Goal: Information Seeking & Learning: Check status

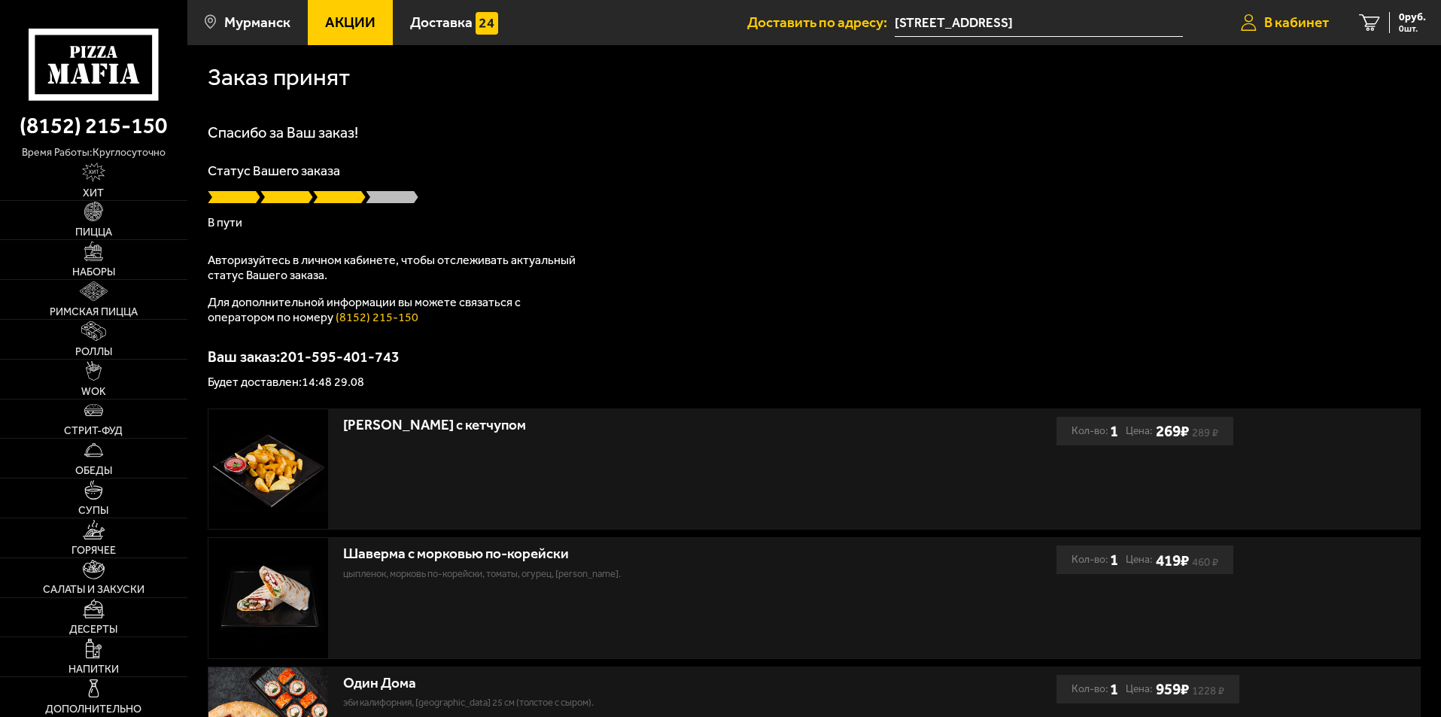
click at [1291, 22] on span "В кабинет" at bounding box center [1296, 22] width 65 height 14
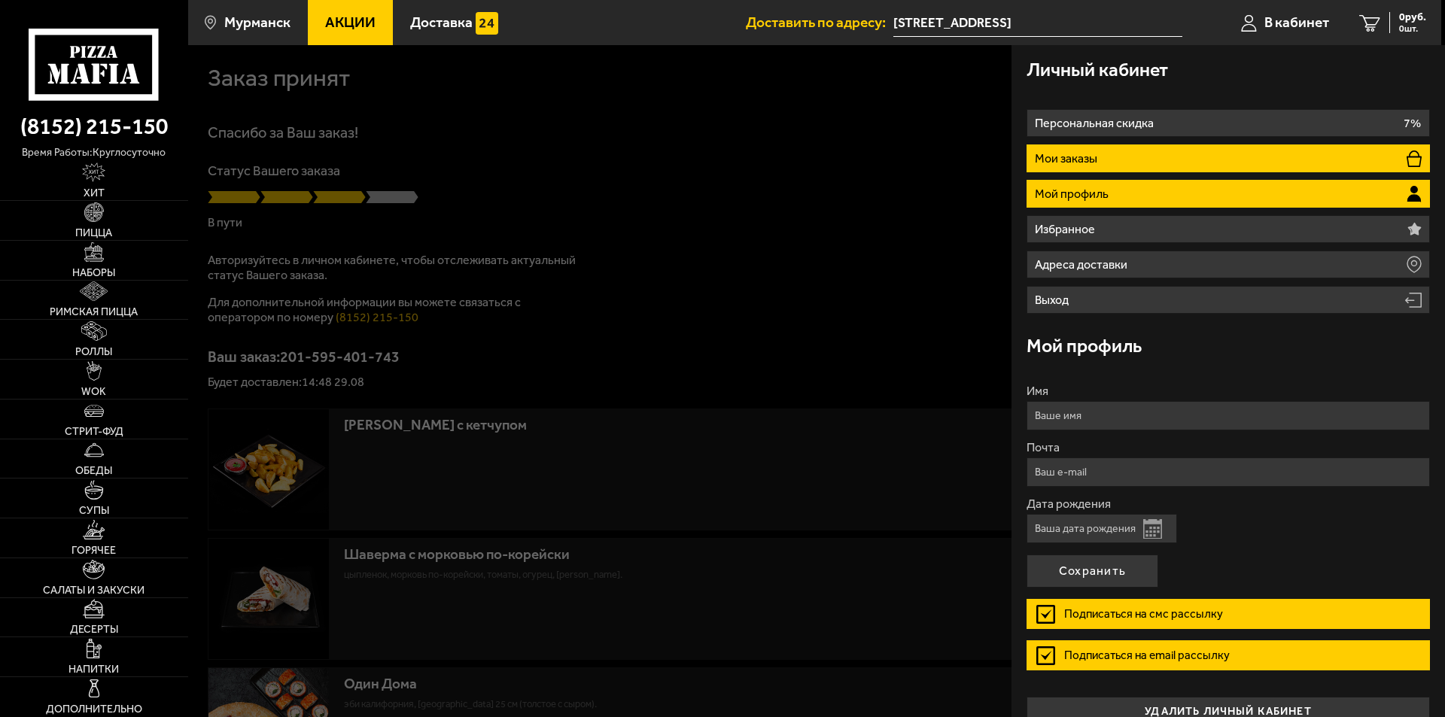
click at [1151, 162] on li "Мои заказы" at bounding box center [1228, 158] width 403 height 28
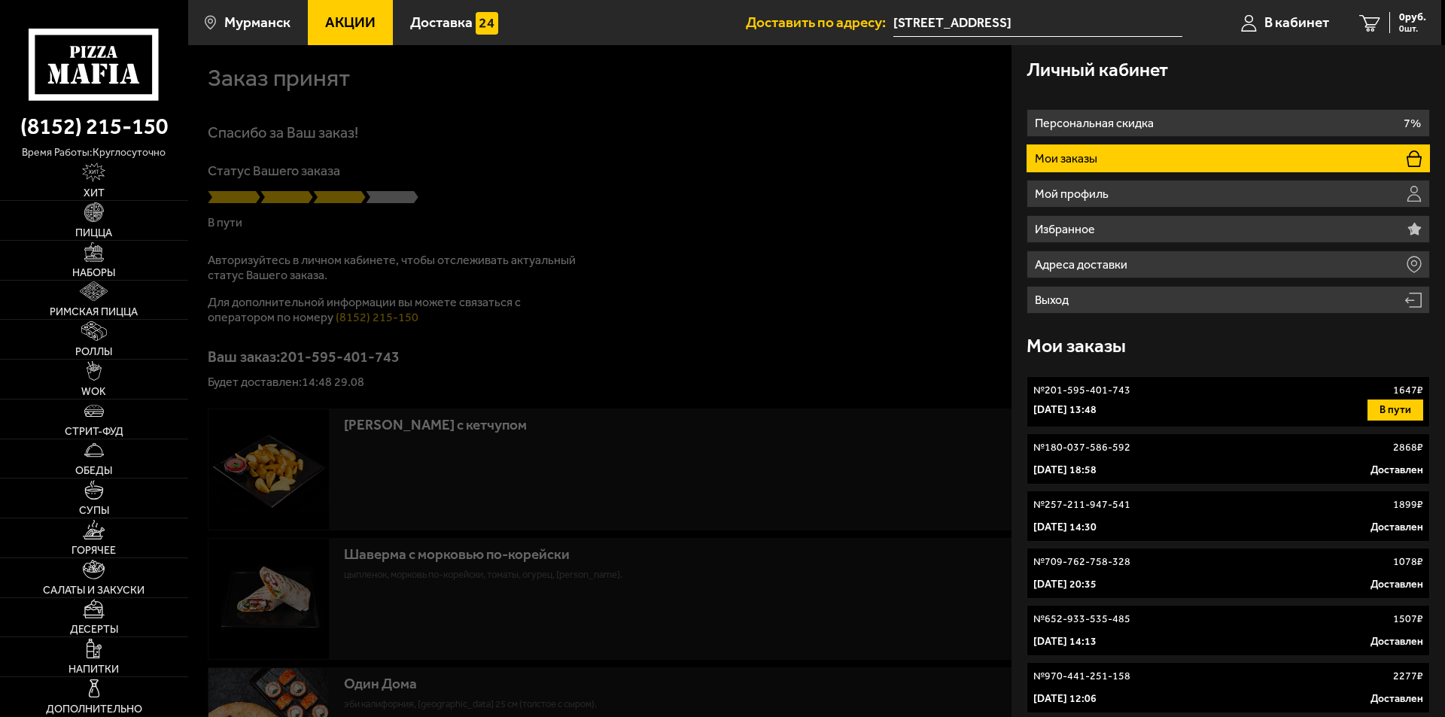
click at [1202, 411] on div "[DATE] 13:48 В пути" at bounding box center [1228, 410] width 390 height 21
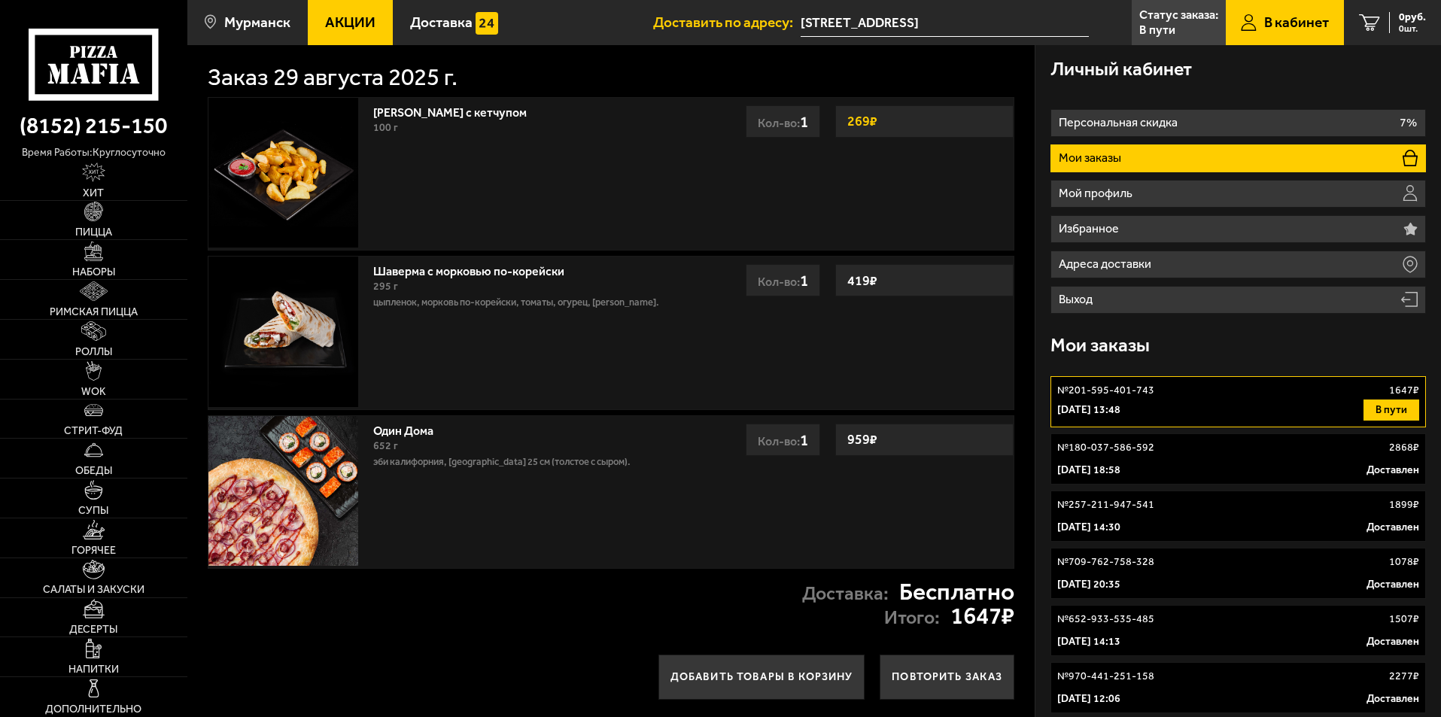
click at [1177, 28] on link "Статус заказа: В пути" at bounding box center [1179, 22] width 94 height 45
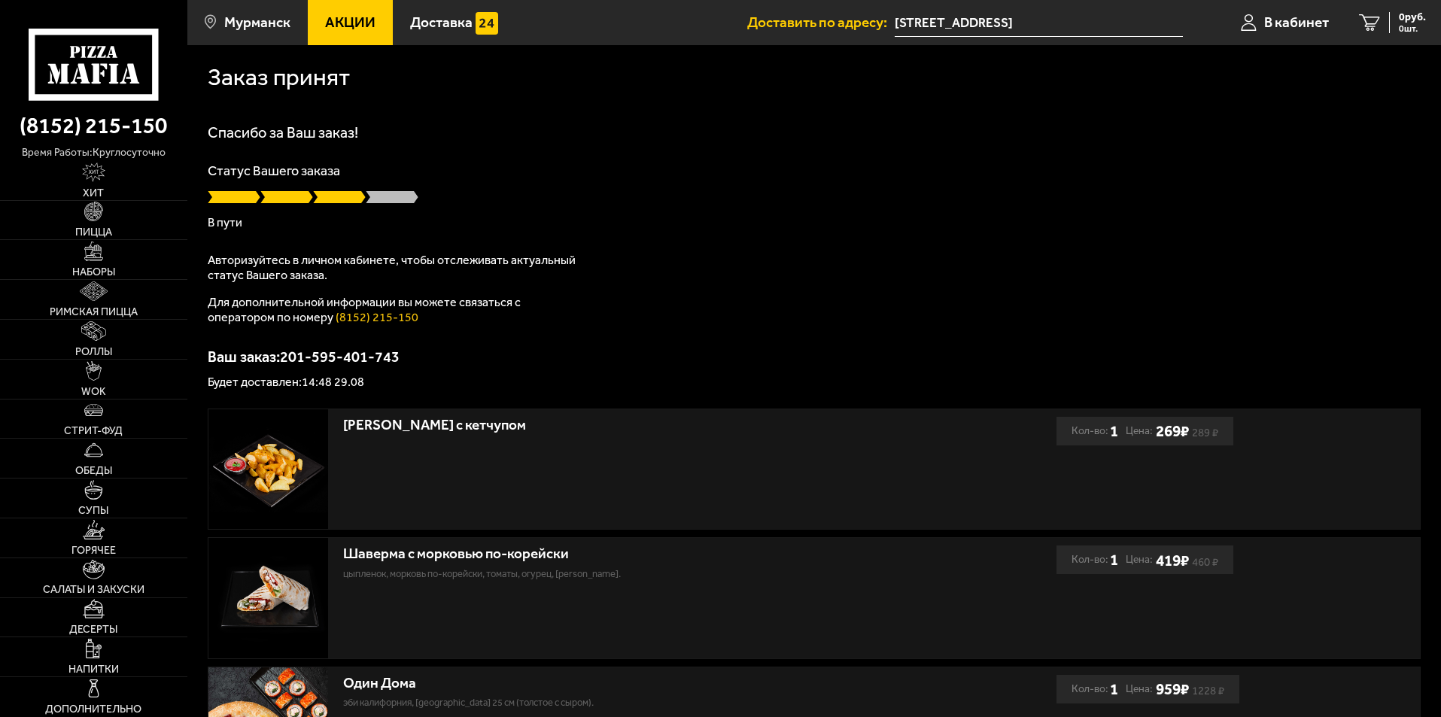
click at [325, 193] on span at bounding box center [339, 197] width 53 height 15
click at [295, 199] on span at bounding box center [286, 197] width 53 height 15
click at [241, 199] on span at bounding box center [234, 197] width 53 height 15
